Goal: Task Accomplishment & Management: Use online tool/utility

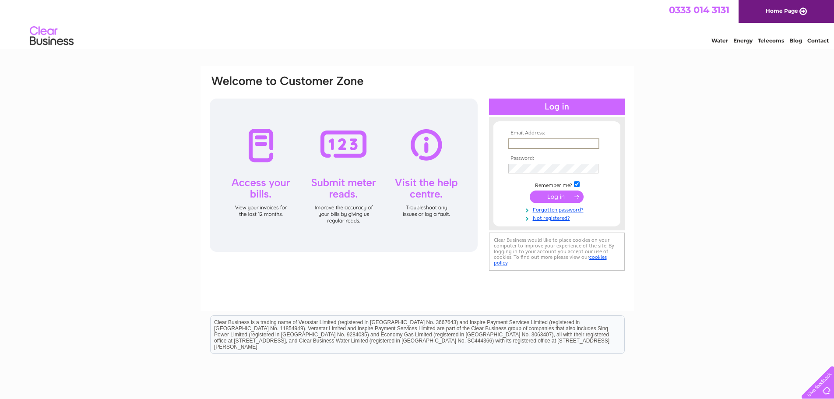
click at [515, 144] on input "text" at bounding box center [553, 143] width 91 height 11
type input "[EMAIL_ADDRESS][DOMAIN_NAME]"
click at [552, 199] on input "submit" at bounding box center [557, 196] width 54 height 12
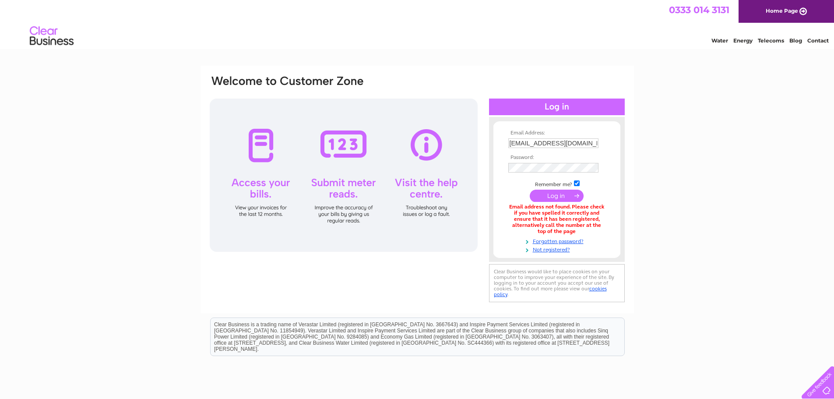
click at [553, 195] on input "submit" at bounding box center [557, 196] width 54 height 12
click at [565, 144] on input "[EMAIL_ADDRESS][DOMAIN_NAME]" at bounding box center [553, 143] width 90 height 10
click at [516, 143] on input "[EMAIL_ADDRESS][DOMAIN_NAME]" at bounding box center [553, 143] width 91 height 11
type input "[EMAIL_ADDRESS][DOMAIN_NAME]"
click at [554, 197] on input "submit" at bounding box center [557, 196] width 54 height 12
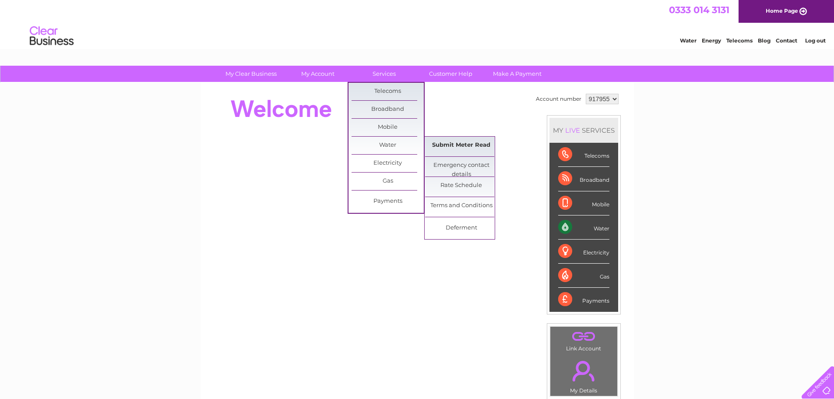
click at [465, 144] on link "Submit Meter Read" at bounding box center [461, 146] width 72 height 18
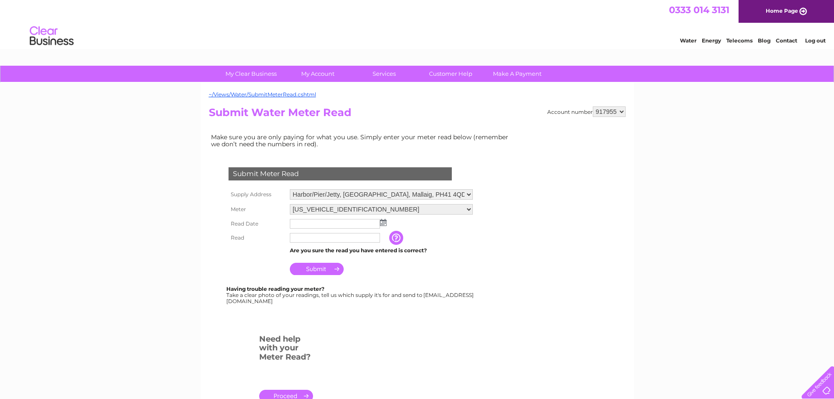
click at [385, 223] on img at bounding box center [383, 222] width 7 height 7
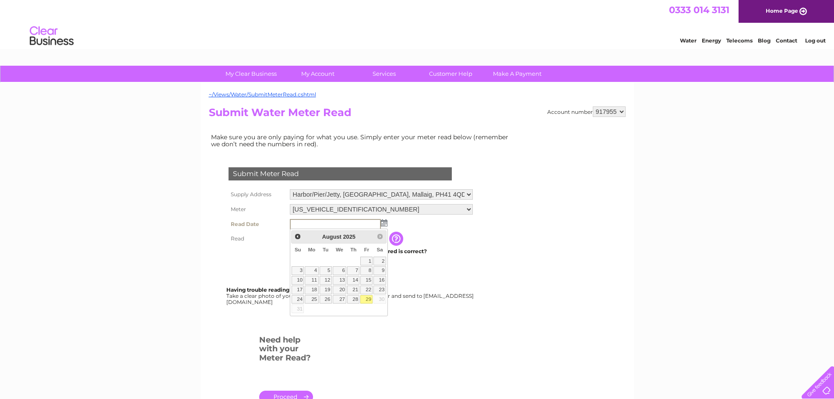
click at [369, 302] on link "29" at bounding box center [366, 299] width 12 height 9
type input "[DATE]"
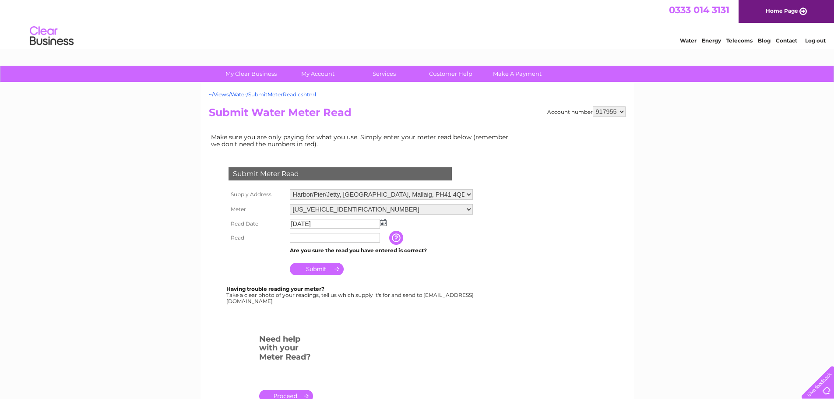
click at [296, 235] on input "text" at bounding box center [335, 238] width 90 height 10
type input "14668"
click at [330, 270] on input "Submit" at bounding box center [317, 270] width 54 height 12
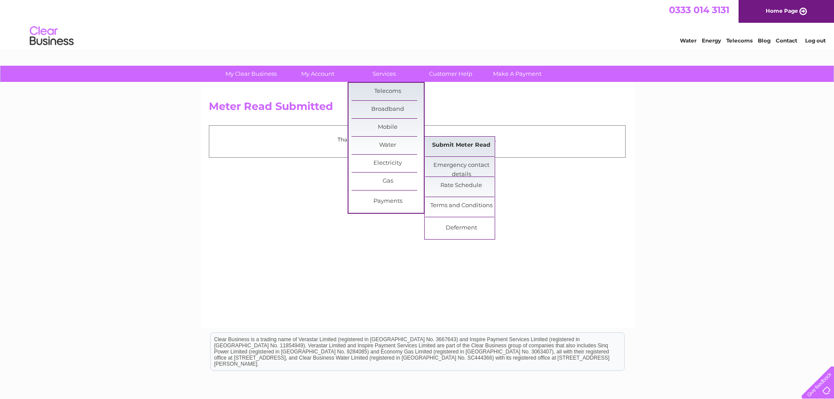
click at [452, 142] on link "Submit Meter Read" at bounding box center [461, 146] width 72 height 18
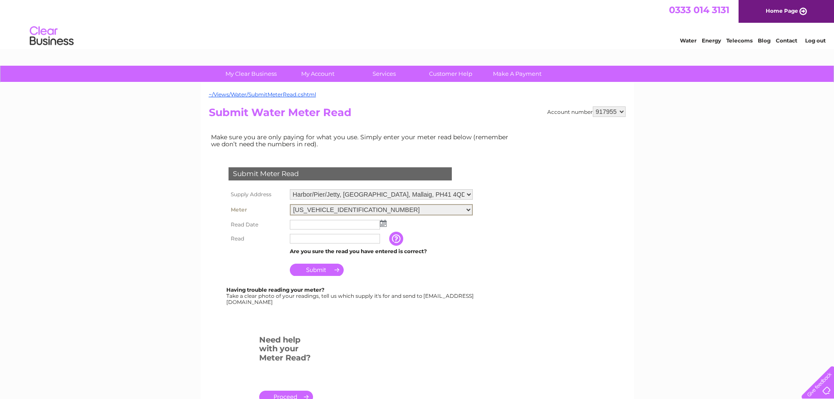
click at [470, 209] on select "06ELSTER16M123272 06ELSTER17N731642 06ELSTER21H762633 06ELSTER21M701676" at bounding box center [381, 209] width 183 height 11
select select "271832"
click at [290, 204] on select "06ELSTER16M123272 06ELSTER17N731642 06ELSTER21H762633 06ELSTER21M701676" at bounding box center [381, 209] width 183 height 11
click at [383, 224] on img at bounding box center [383, 223] width 7 height 7
click at [384, 225] on img at bounding box center [383, 222] width 7 height 7
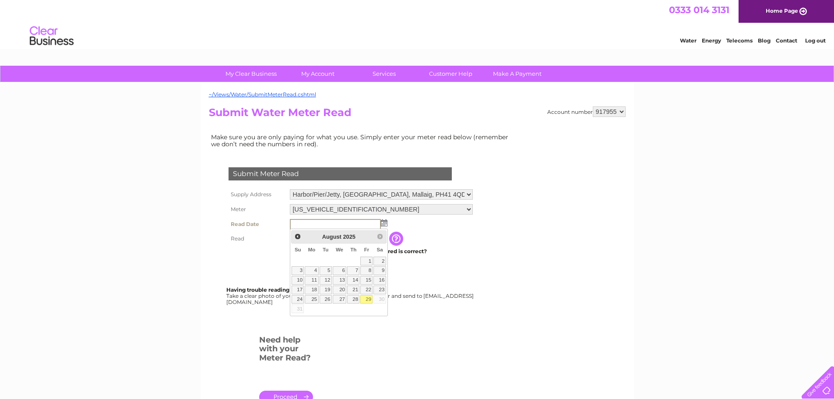
click at [367, 300] on link "29" at bounding box center [366, 299] width 12 height 9
type input "2025/08/29"
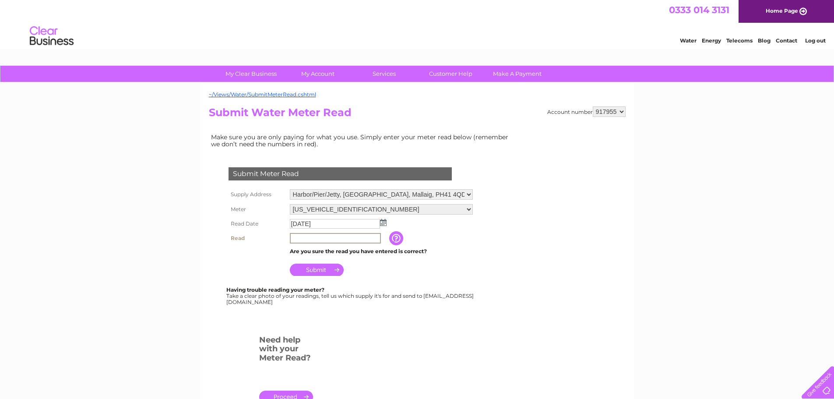
click at [313, 239] on input "text" at bounding box center [335, 238] width 91 height 11
type input "0008879"
click at [329, 271] on input "Submit" at bounding box center [317, 270] width 54 height 12
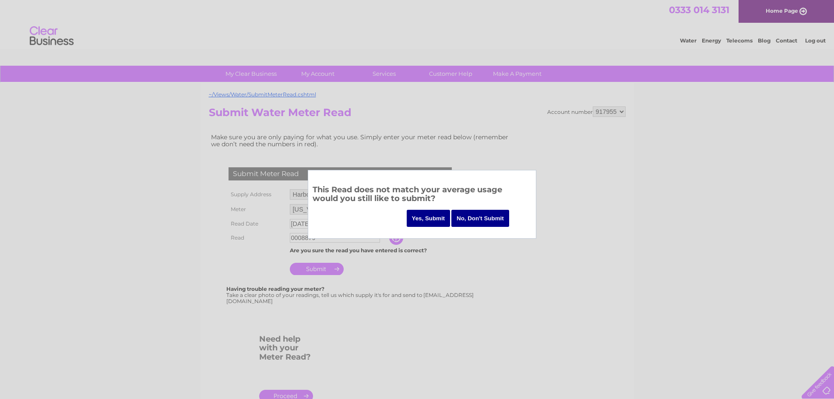
click at [424, 219] on input "Yes, Submit" at bounding box center [429, 218] width 44 height 17
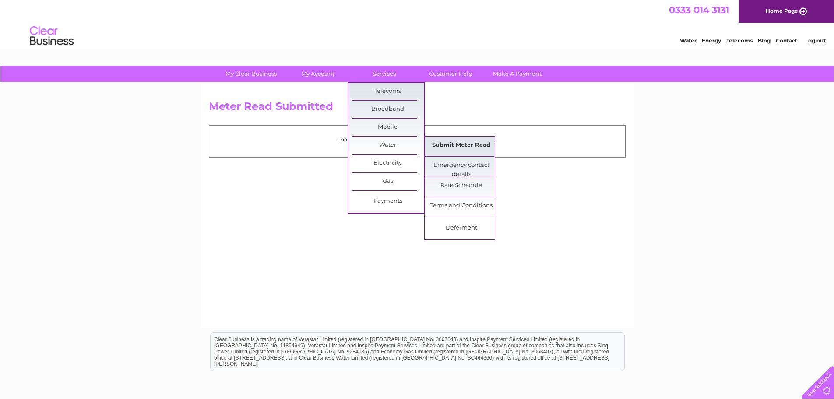
click at [457, 143] on link "Submit Meter Read" at bounding box center [461, 146] width 72 height 18
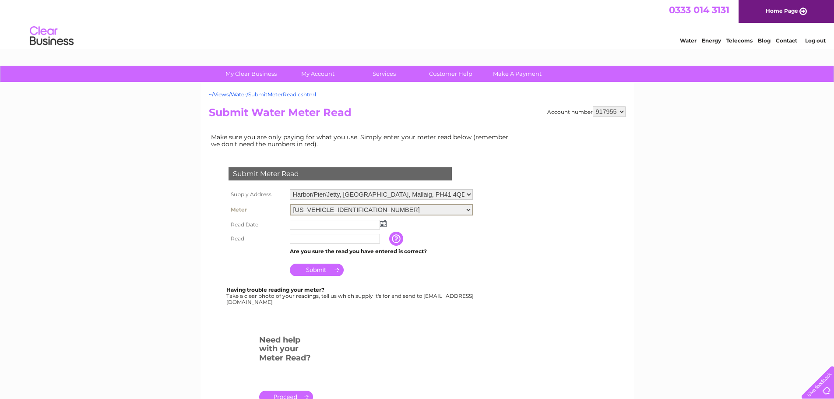
click at [470, 209] on select "06ELSTER16M123272 06ELSTER17N731642 06ELSTER21H762633 06ELSTER21M701676" at bounding box center [381, 209] width 183 height 11
select select "271833"
click at [290, 204] on select "06ELSTER16M123272 06ELSTER17N731642 06ELSTER21H762633 06ELSTER21M701676" at bounding box center [381, 209] width 183 height 11
click at [381, 224] on img at bounding box center [383, 222] width 7 height 7
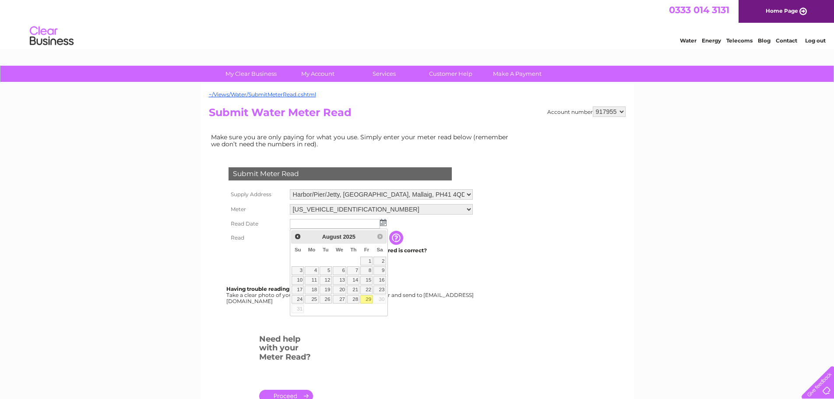
click at [366, 298] on link "29" at bounding box center [366, 299] width 12 height 9
type input "2025/08/29"
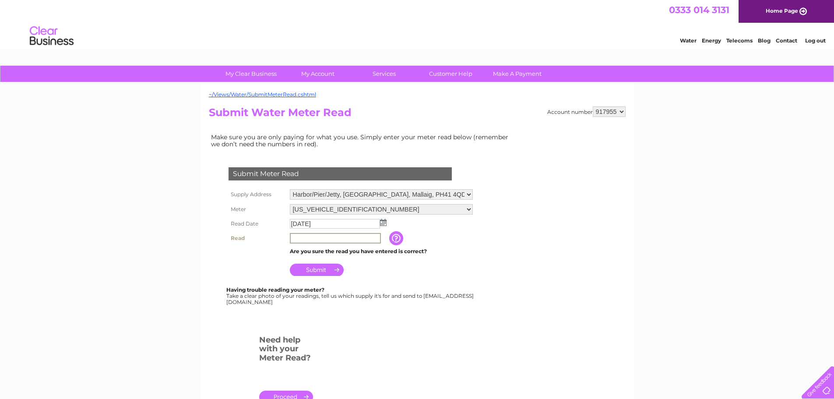
click at [299, 241] on input "text" at bounding box center [335, 238] width 91 height 11
type input "035542"
click at [322, 269] on input "Submit" at bounding box center [317, 270] width 54 height 12
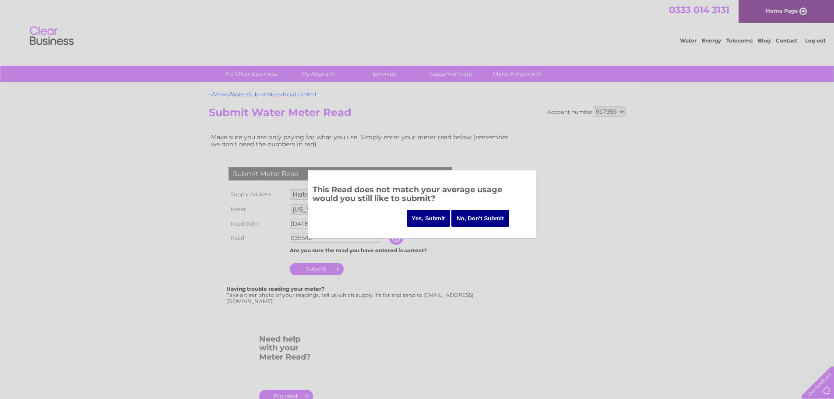
click at [427, 215] on input "Yes, Submit" at bounding box center [429, 218] width 44 height 17
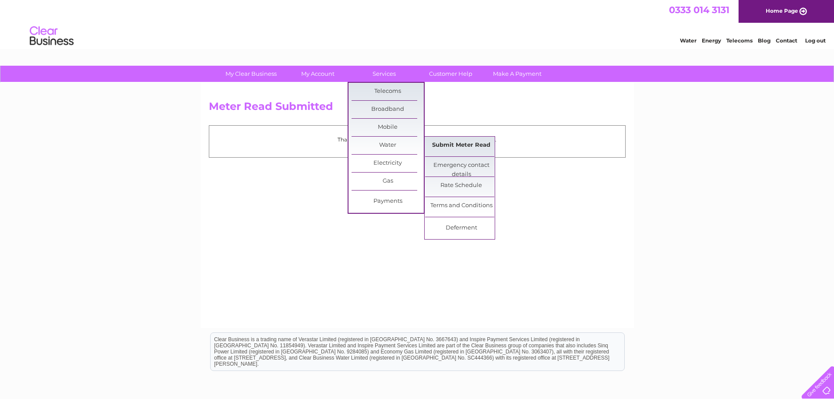
click at [447, 144] on link "Submit Meter Read" at bounding box center [461, 146] width 72 height 18
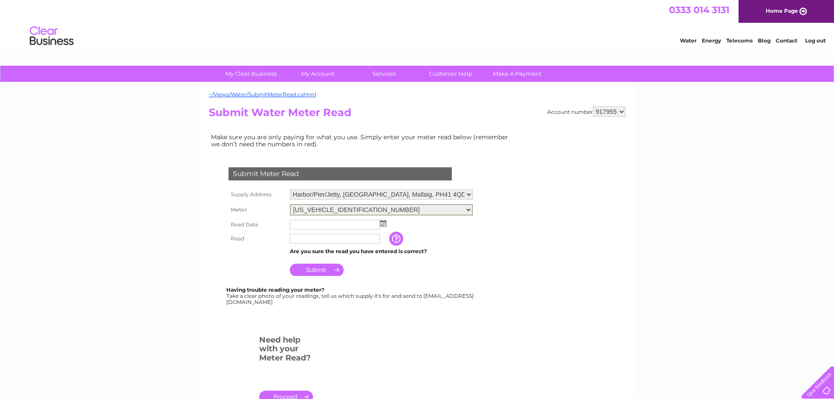
click at [468, 207] on select "06ELSTER16M123272 06ELSTER17N731642 06ELSTER21H762633 06ELSTER21M701676" at bounding box center [381, 209] width 183 height 11
select select "271834"
click at [290, 204] on select "06ELSTER16M123272 06ELSTER17N731642 06ELSTER21H762633 06ELSTER21M701676" at bounding box center [381, 209] width 183 height 11
click at [382, 223] on img at bounding box center [383, 223] width 7 height 7
click at [384, 220] on img at bounding box center [383, 222] width 7 height 7
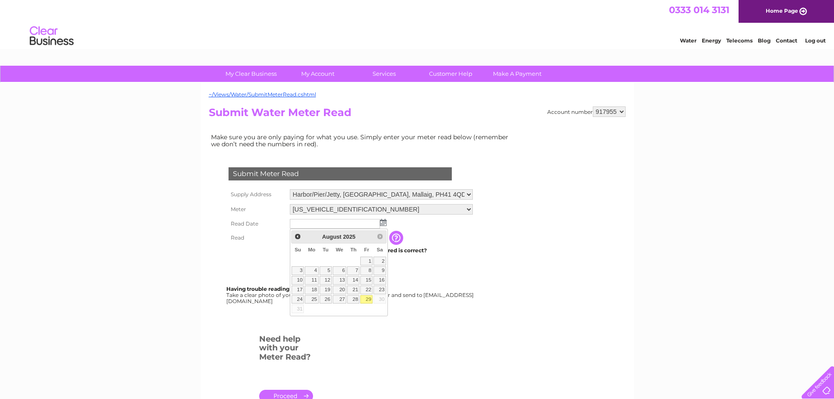
click at [365, 300] on link "29" at bounding box center [366, 299] width 12 height 9
type input "2025/08/29"
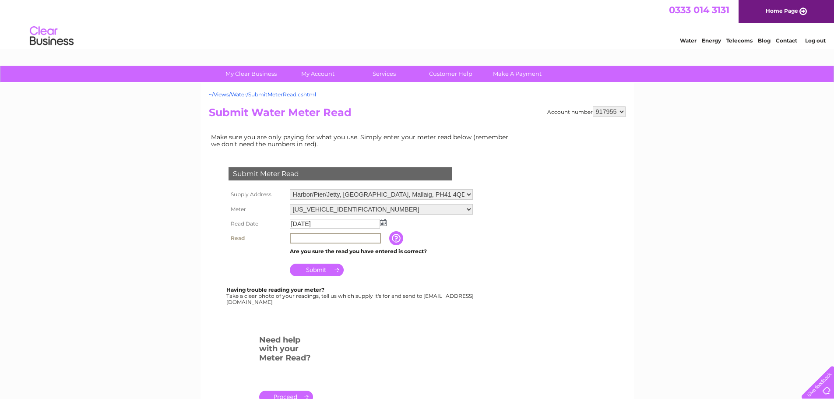
click at [302, 237] on input "text" at bounding box center [335, 238] width 91 height 11
type input "11205"
click at [332, 270] on input "Submit" at bounding box center [317, 269] width 54 height 12
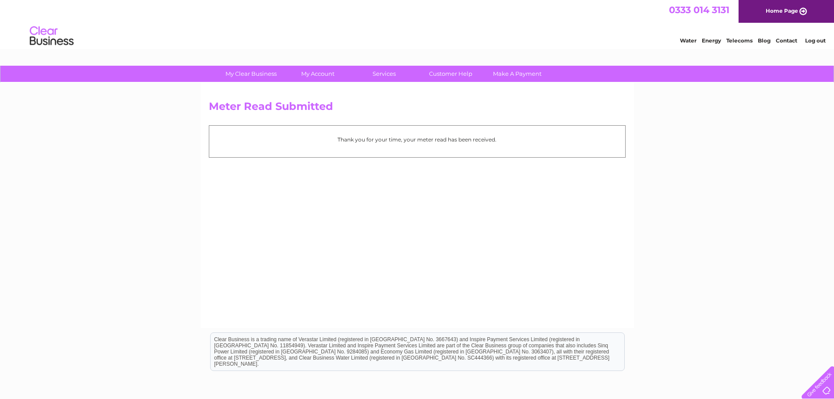
click at [811, 42] on link "Log out" at bounding box center [815, 40] width 21 height 7
